Goal: Navigation & Orientation: Find specific page/section

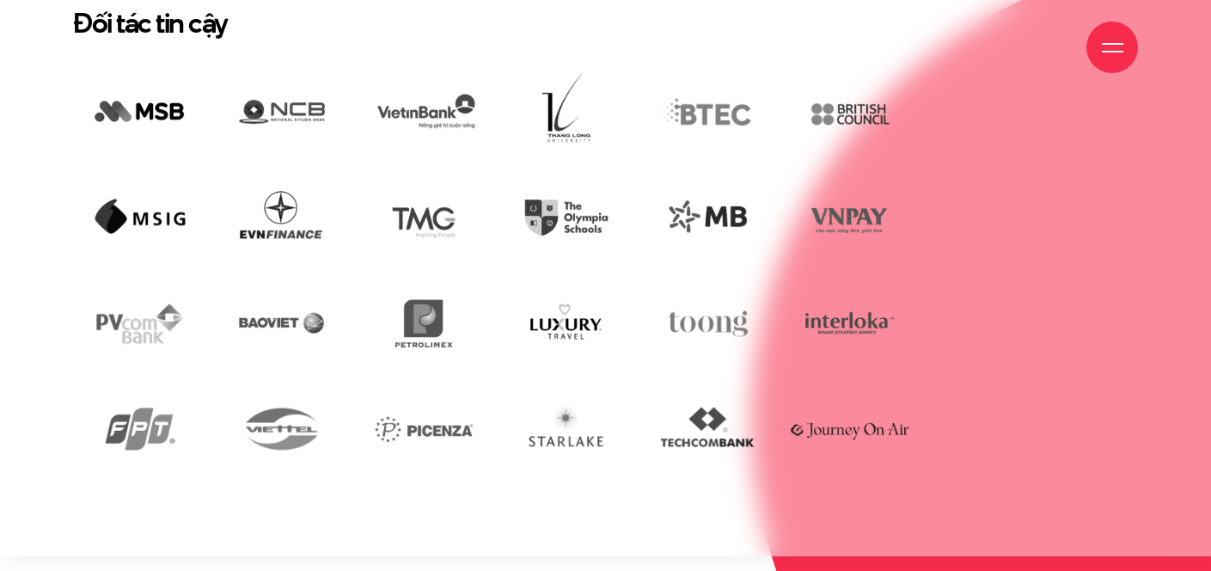
scroll to position [3936, 0]
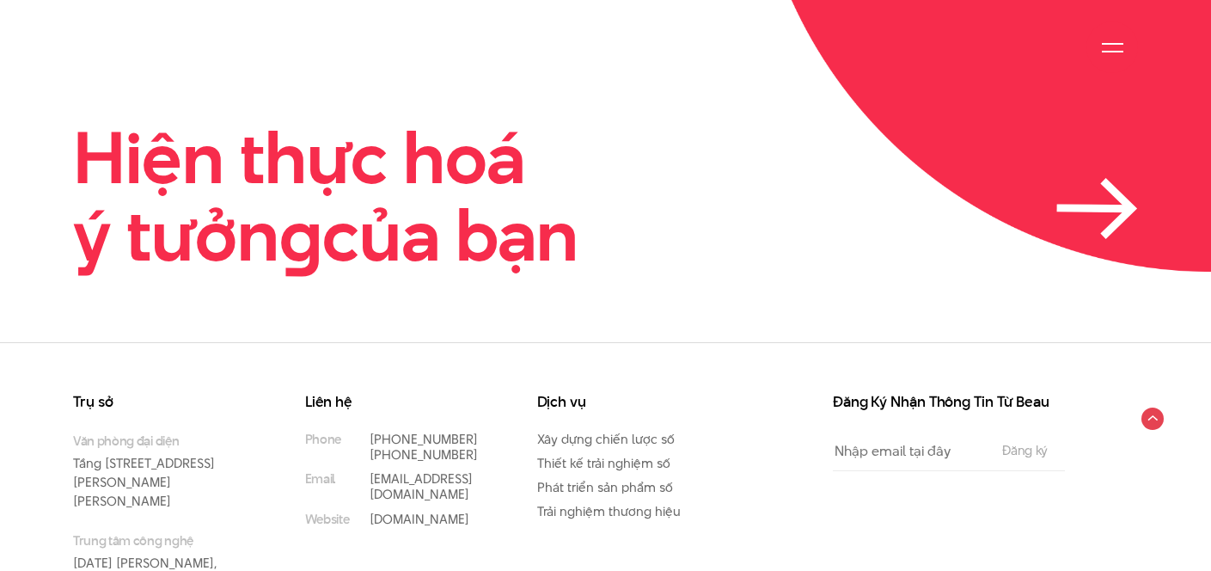
click at [1101, 208] on icon at bounding box center [1095, 208] width 68 height 1
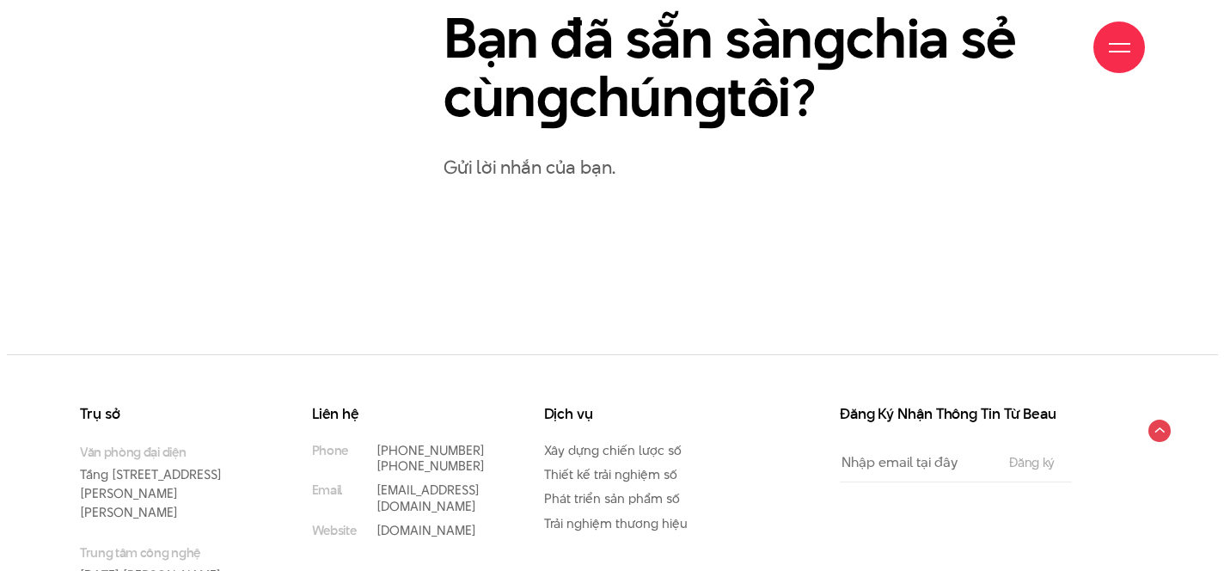
scroll to position [964, 0]
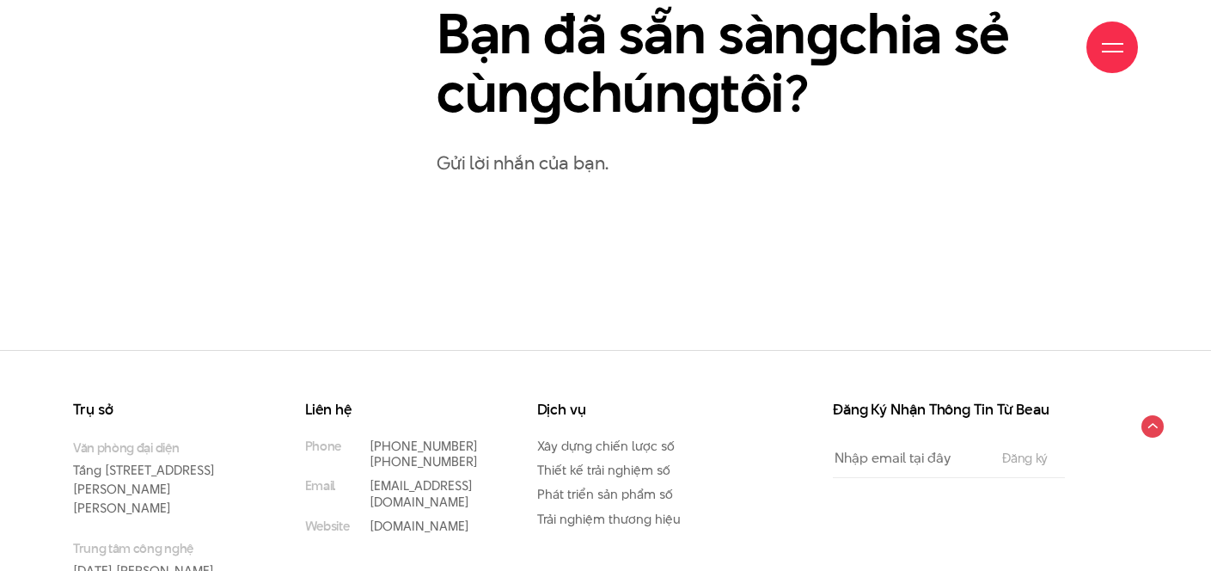
click at [1120, 46] on div at bounding box center [1112, 47] width 21 height 21
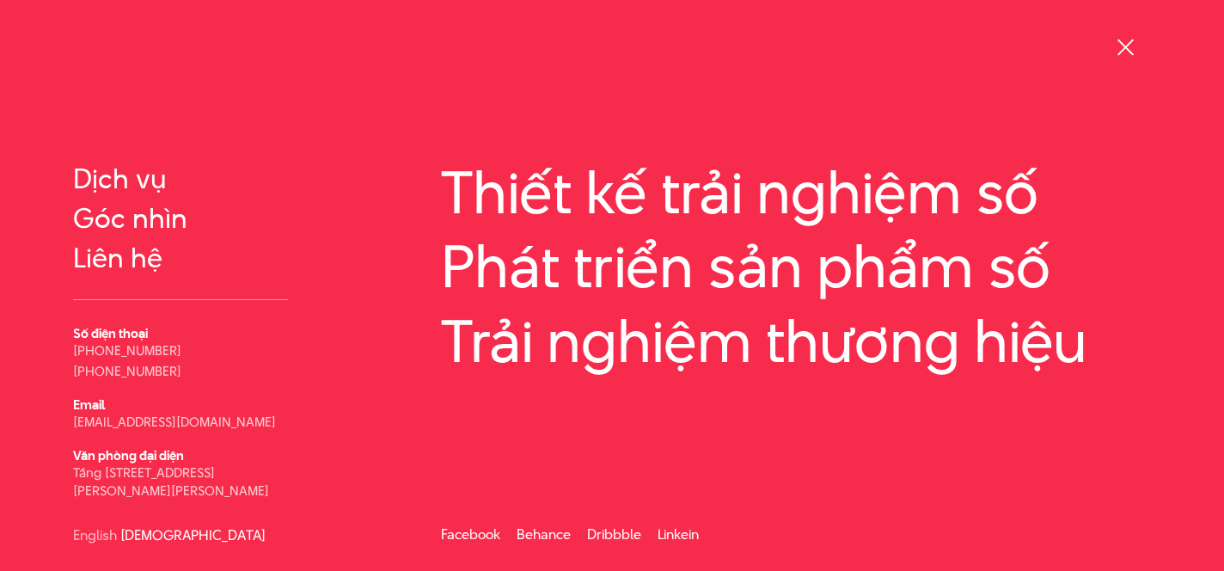
scroll to position [0, 0]
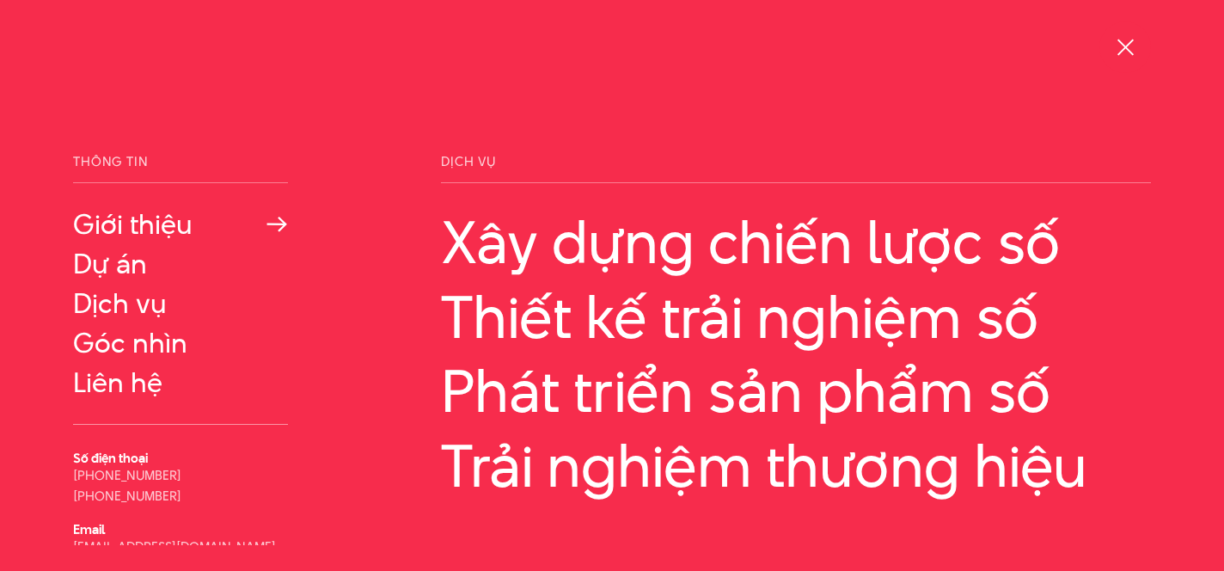
click at [144, 237] on link "Giới thiệu" at bounding box center [180, 224] width 215 height 31
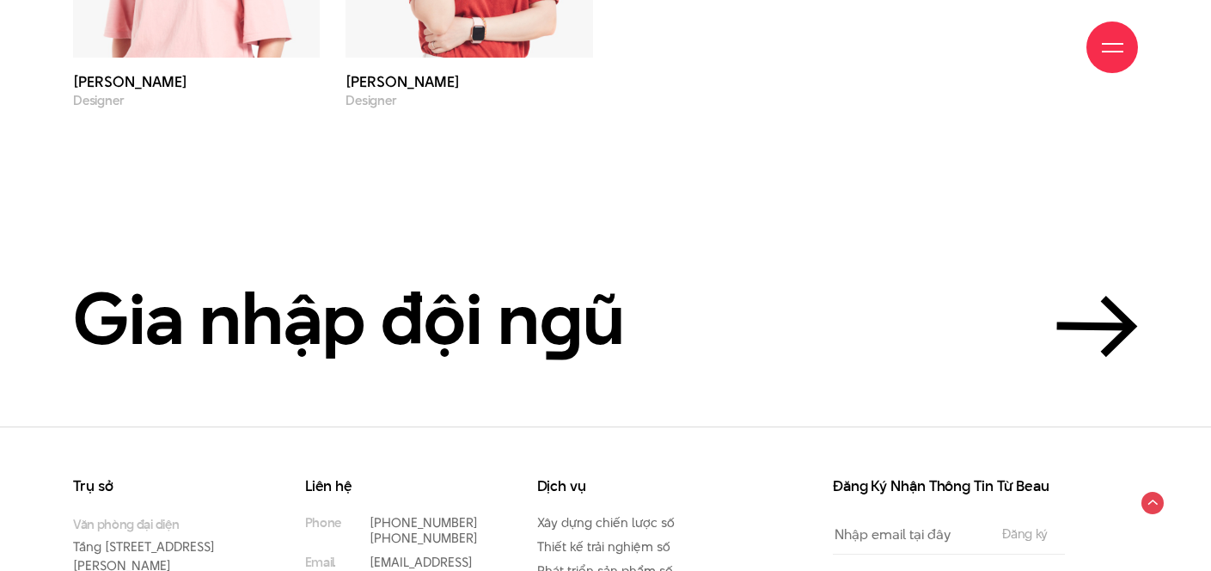
scroll to position [5802, 0]
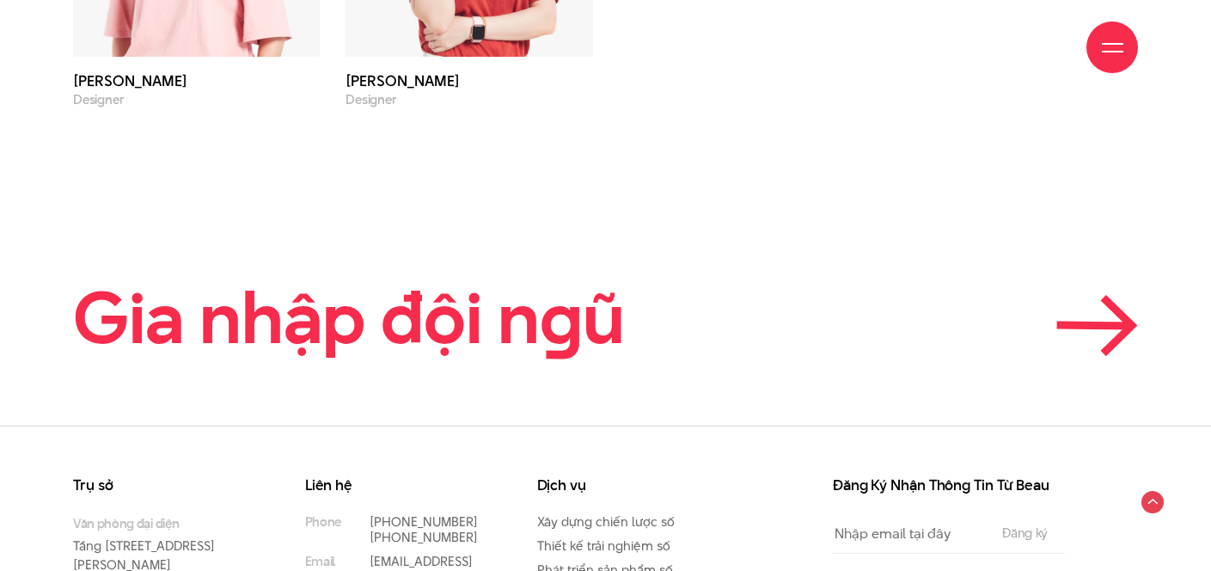
click at [603, 290] on h2 "Gia nhập đội n g ũ" at bounding box center [349, 317] width 552 height 77
